Goal: Check status: Check status

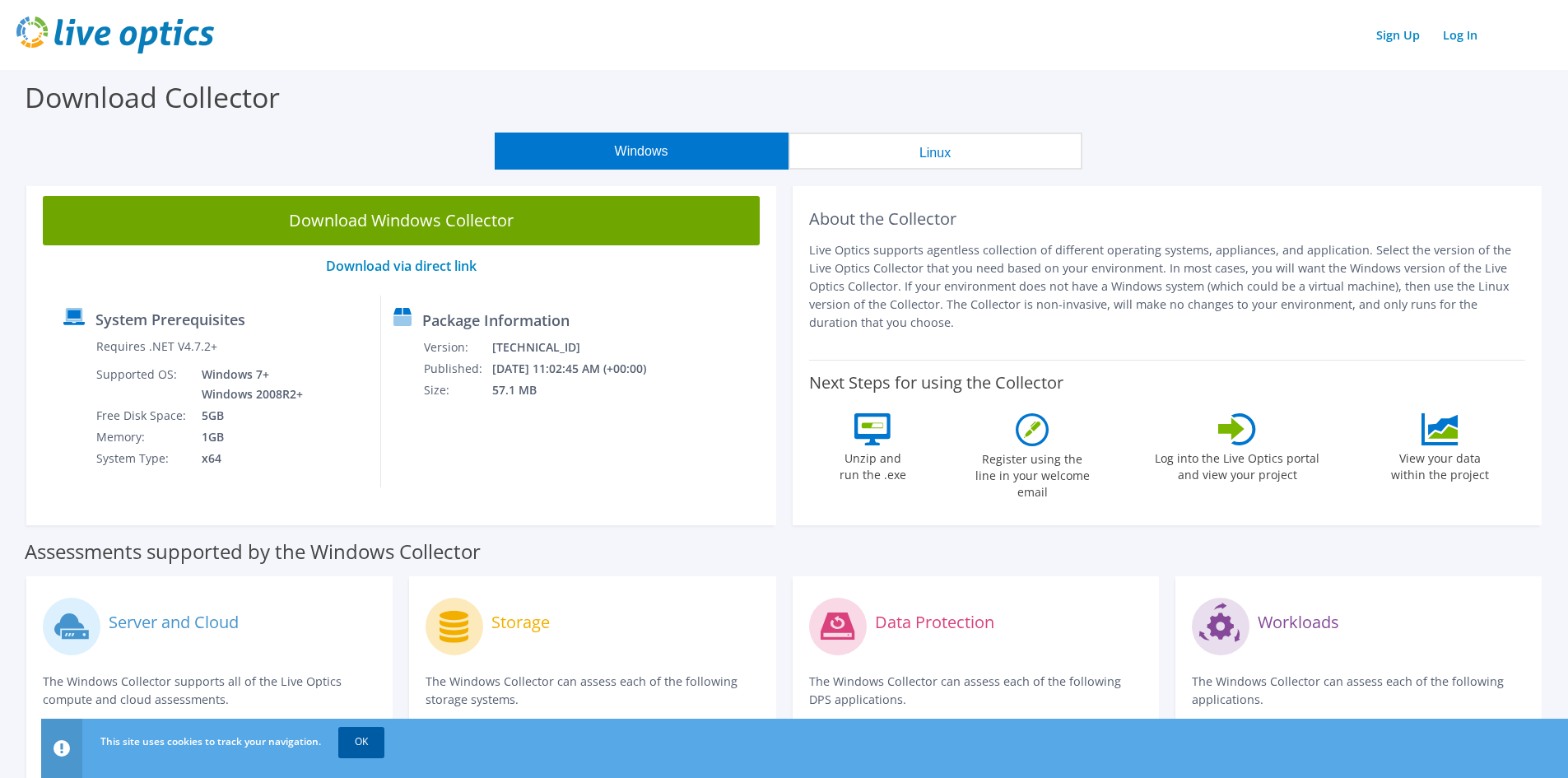
click at [365, 740] on link "OK" at bounding box center [361, 742] width 46 height 30
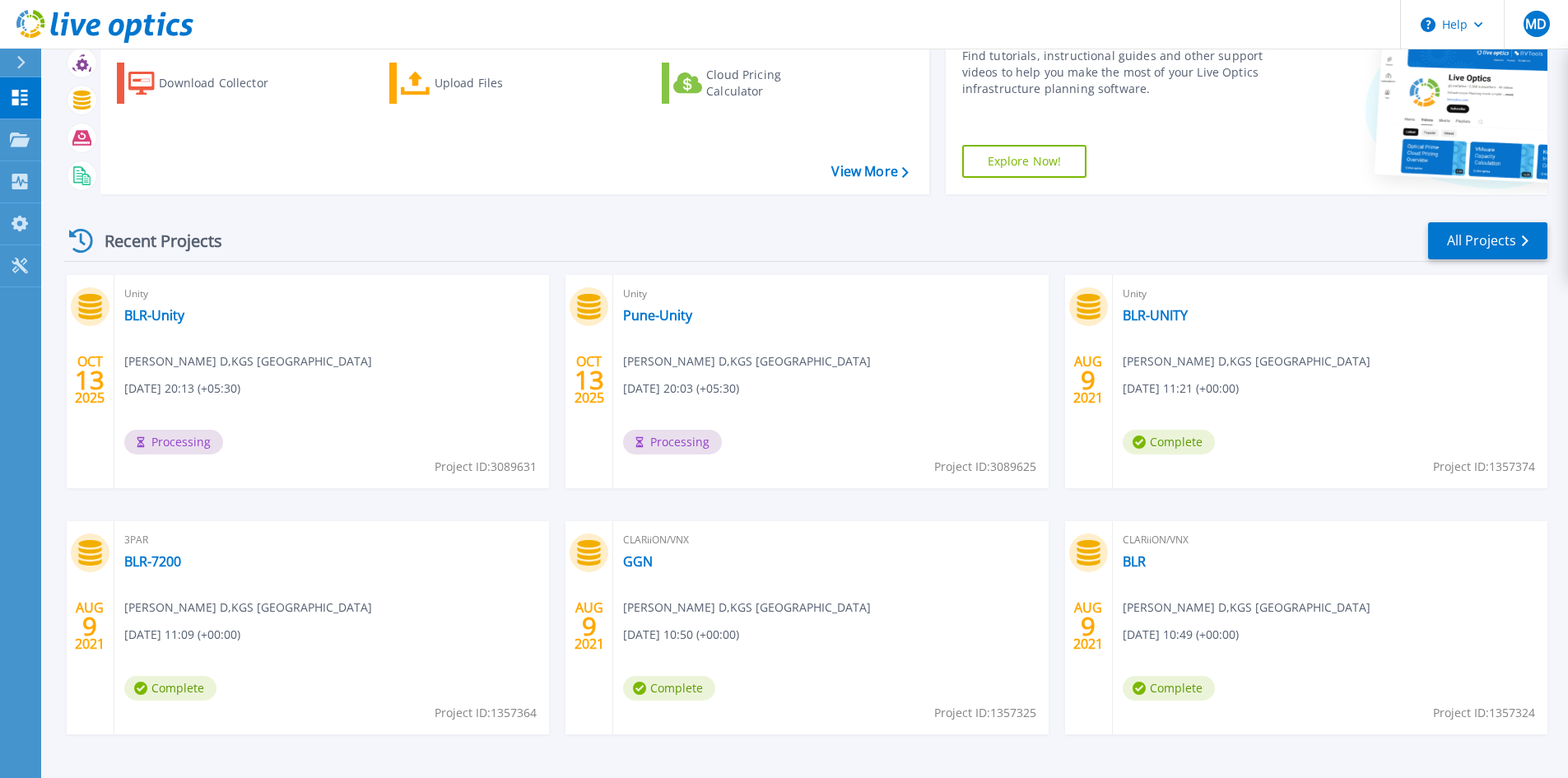
scroll to position [134, 0]
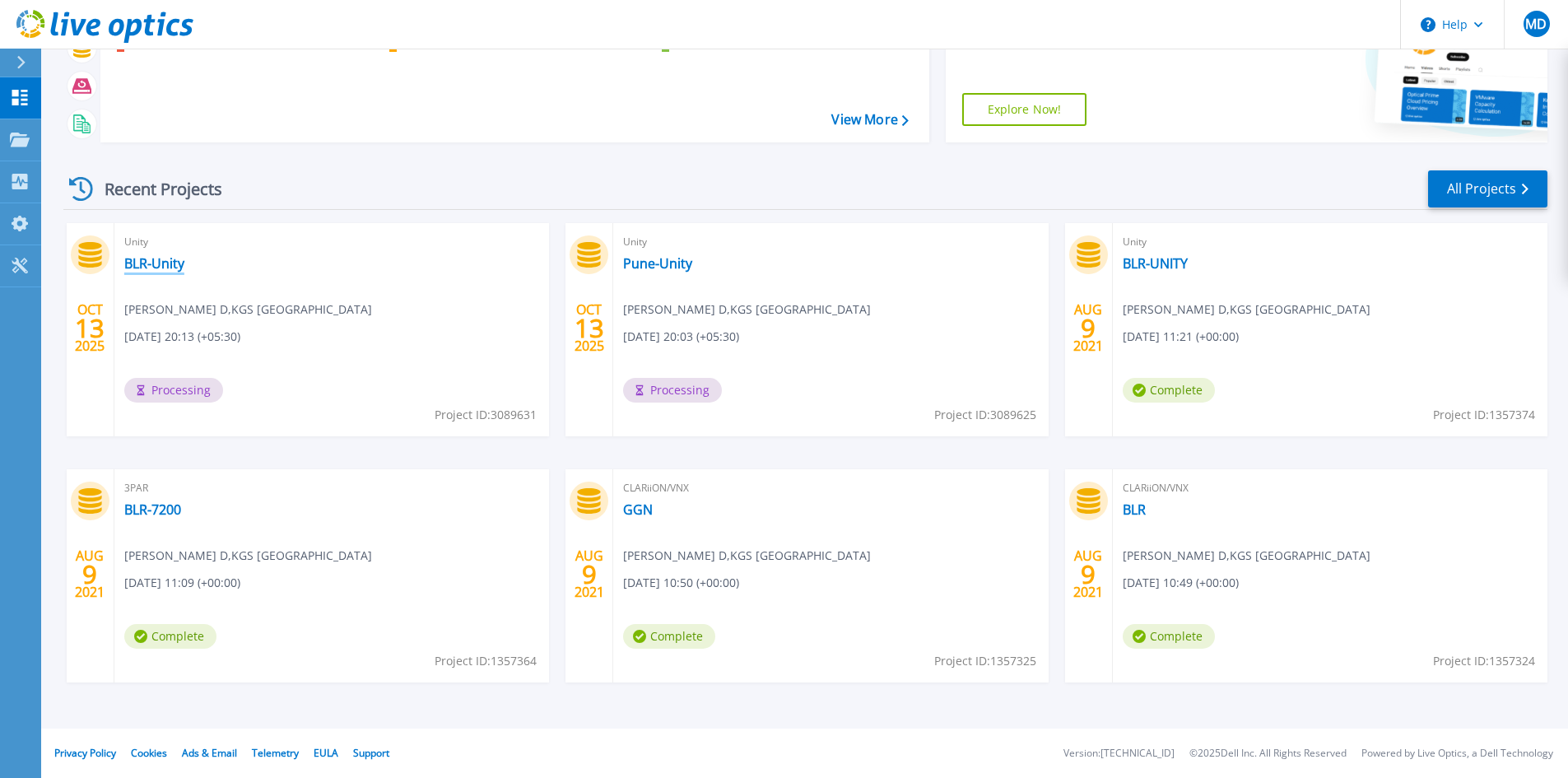
click at [149, 263] on link "BLR-Unity" at bounding box center [153, 263] width 60 height 17
